Goal: Task Accomplishment & Management: Manage account settings

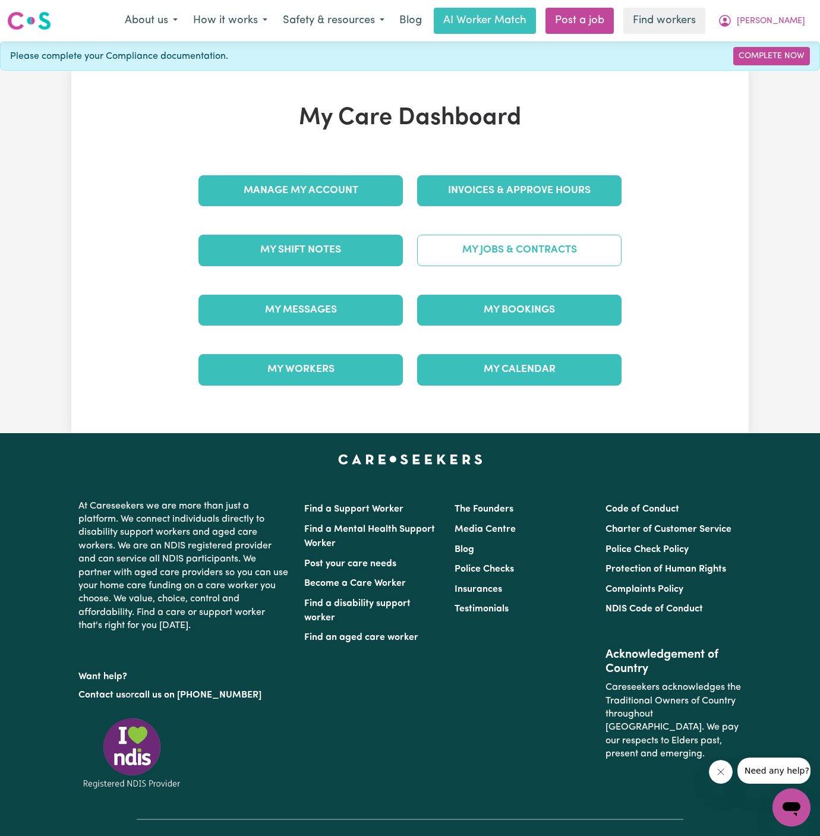
click at [508, 254] on link "My Jobs & Contracts" at bounding box center [519, 250] width 205 height 31
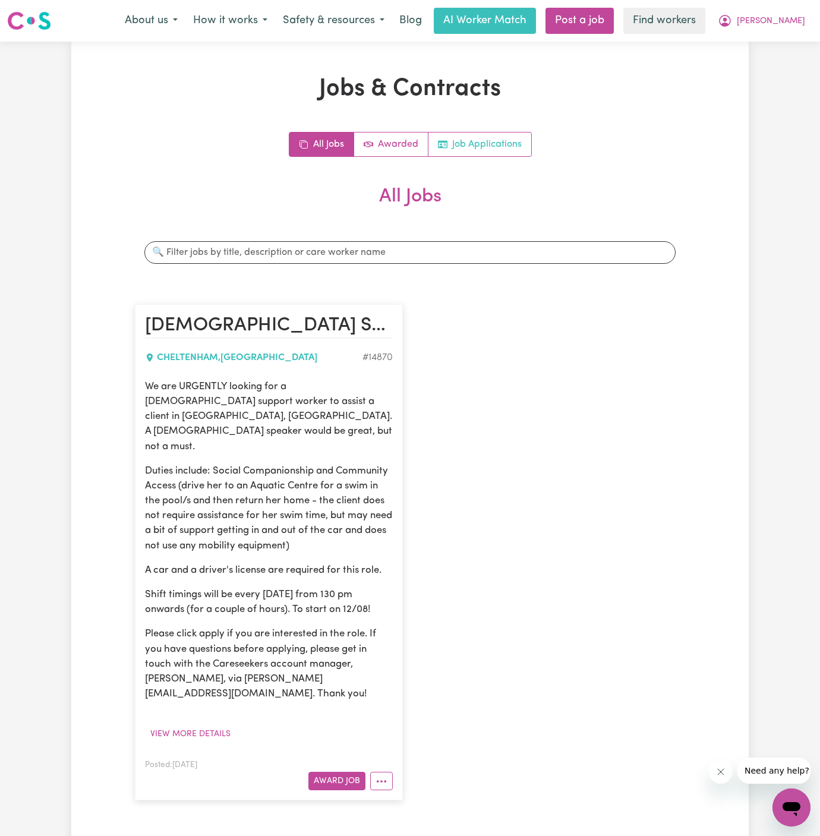
click at [516, 136] on link "Job Applications" at bounding box center [480, 145] width 103 height 24
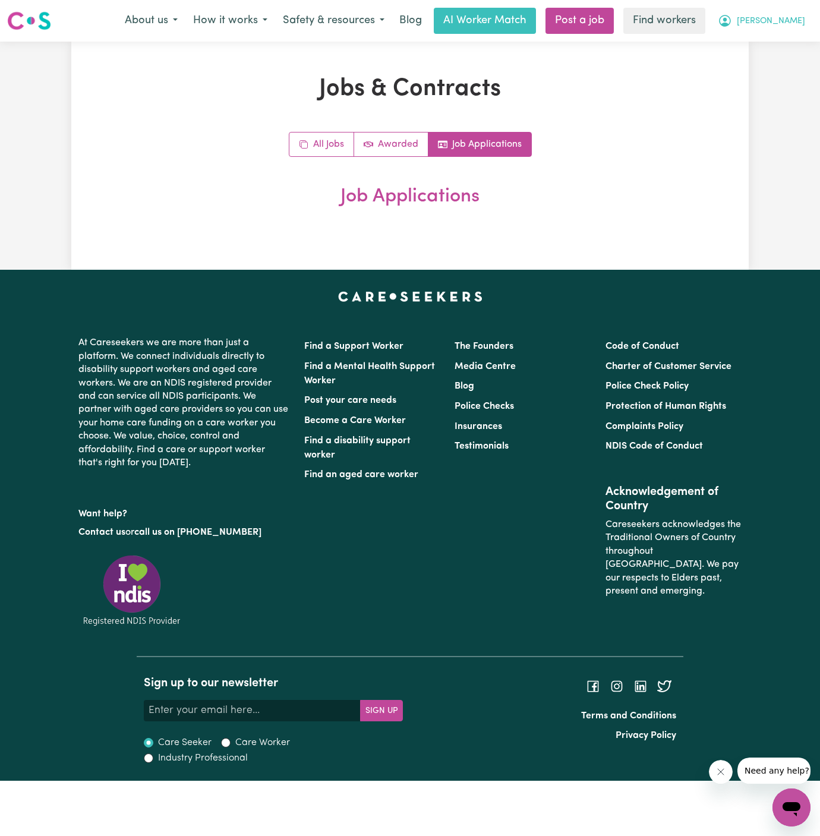
click at [797, 21] on span "[PERSON_NAME]" at bounding box center [771, 21] width 68 height 13
click at [774, 61] on link "Logout" at bounding box center [766, 68] width 94 height 23
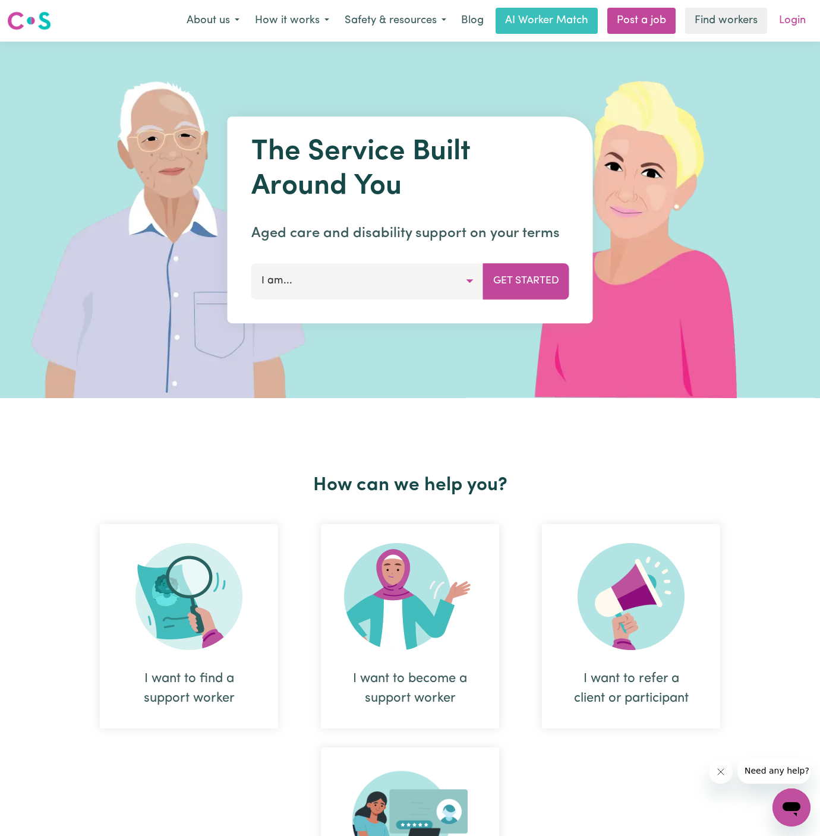
click at [784, 17] on link "Login" at bounding box center [792, 21] width 41 height 26
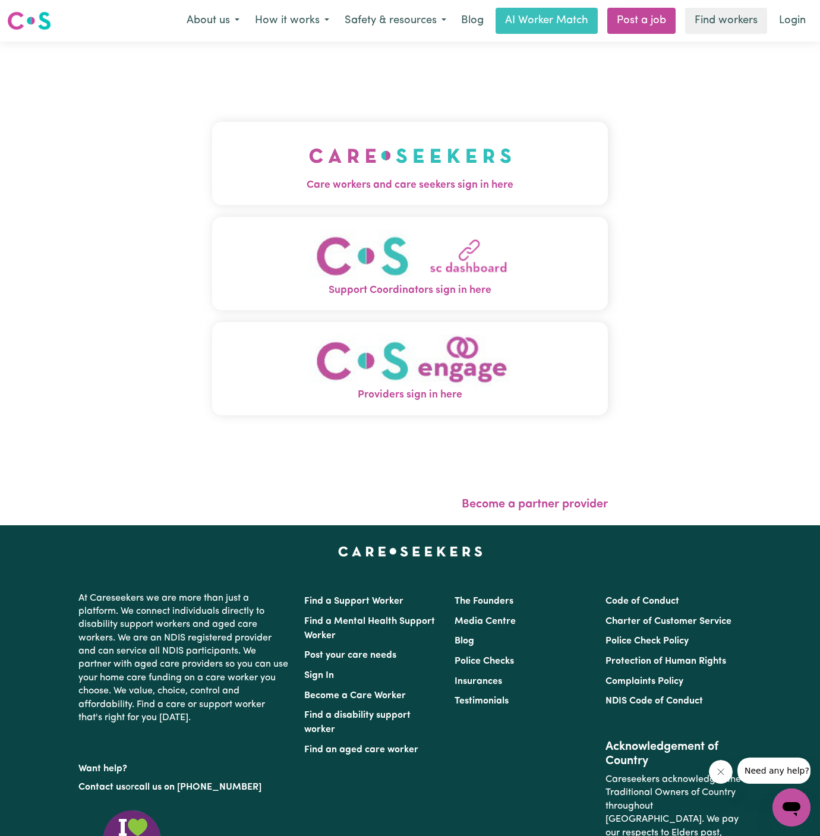
click at [367, 152] on img "Care workers and care seekers sign in here" at bounding box center [410, 156] width 203 height 44
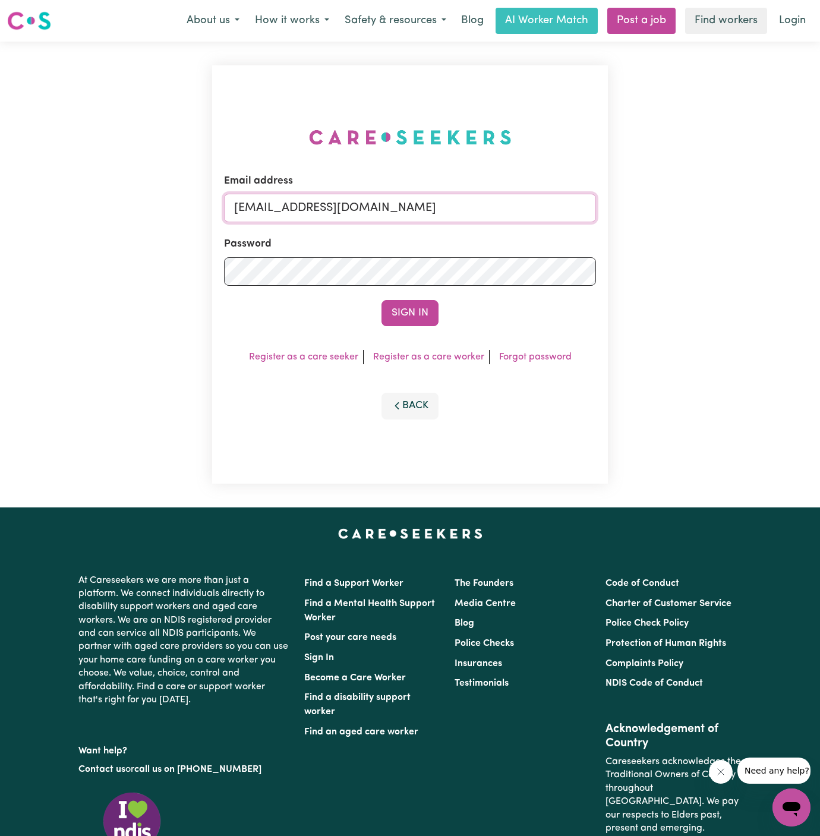
drag, startPoint x: 291, startPoint y: 205, endPoint x: 635, endPoint y: 204, distance: 343.6
click at [635, 204] on div "Email address [EMAIL_ADDRESS][DOMAIN_NAME] Password Sign In Register as a care …" at bounding box center [410, 275] width 820 height 466
click at [536, 216] on input "[EMAIL_ADDRESS][DOMAIN_NAME]" at bounding box center [410, 208] width 372 height 29
drag, startPoint x: 522, startPoint y: 207, endPoint x: 294, endPoint y: 206, distance: 228.3
click at [294, 206] on input "[EMAIL_ADDRESS][DOMAIN_NAME]" at bounding box center [410, 208] width 372 height 29
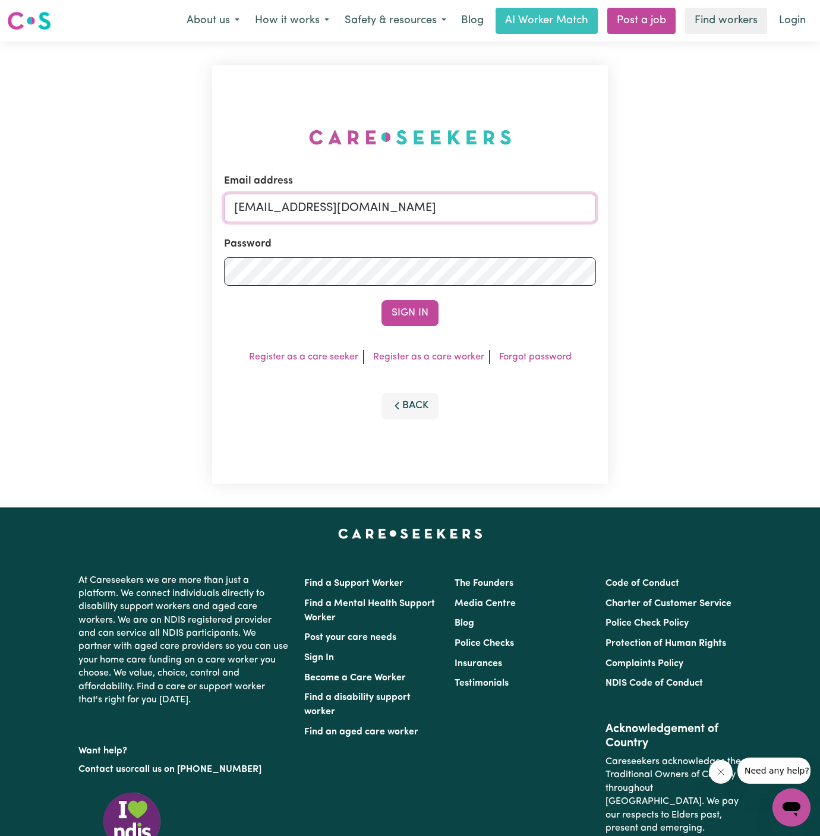
paste input "ClientWollongongMCA"
type input "[EMAIL_ADDRESS][DOMAIN_NAME]"
click at [382, 300] on button "Sign In" at bounding box center [410, 313] width 57 height 26
